Goal: Task Accomplishment & Management: Complete application form

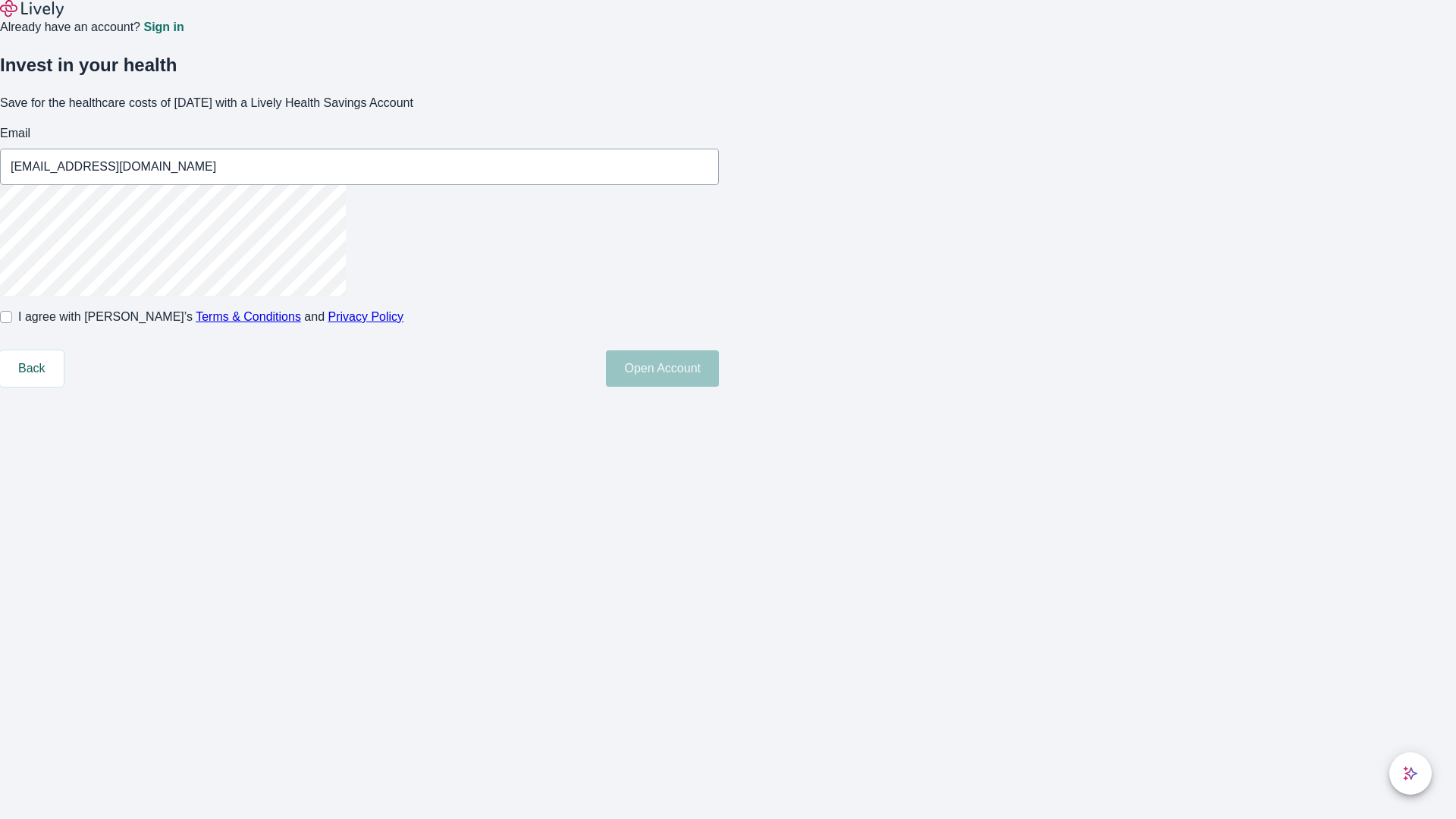
click at [12, 324] on input "I agree with Lively’s Terms & Conditions and Privacy Policy" at bounding box center [6, 317] width 12 height 12
checkbox input "true"
click at [719, 387] on button "Open Account" at bounding box center [662, 369] width 113 height 36
